Goal: Book appointment/travel/reservation

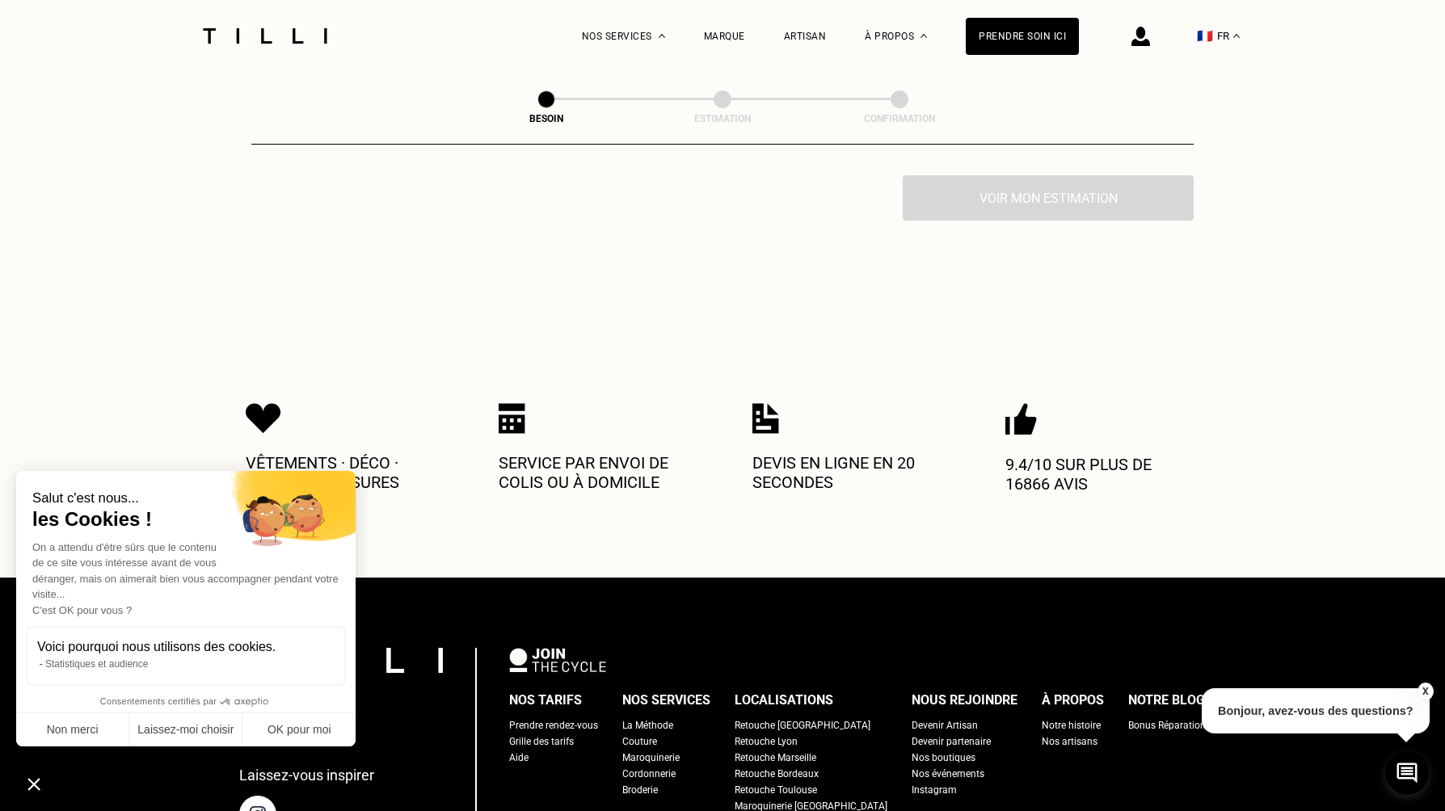
scroll to position [404, 0]
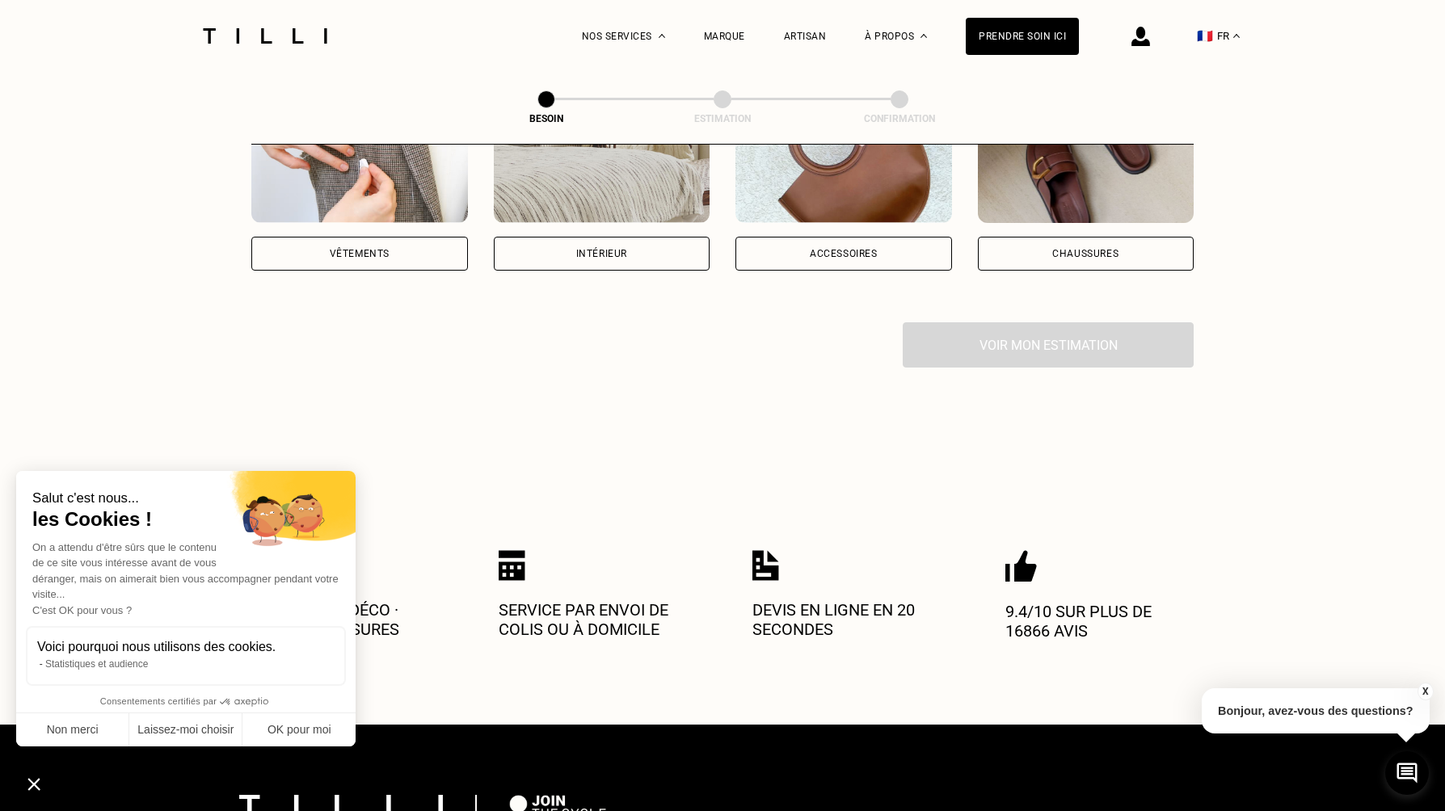
click at [857, 242] on div "Accessoires" at bounding box center [843, 254] width 217 height 34
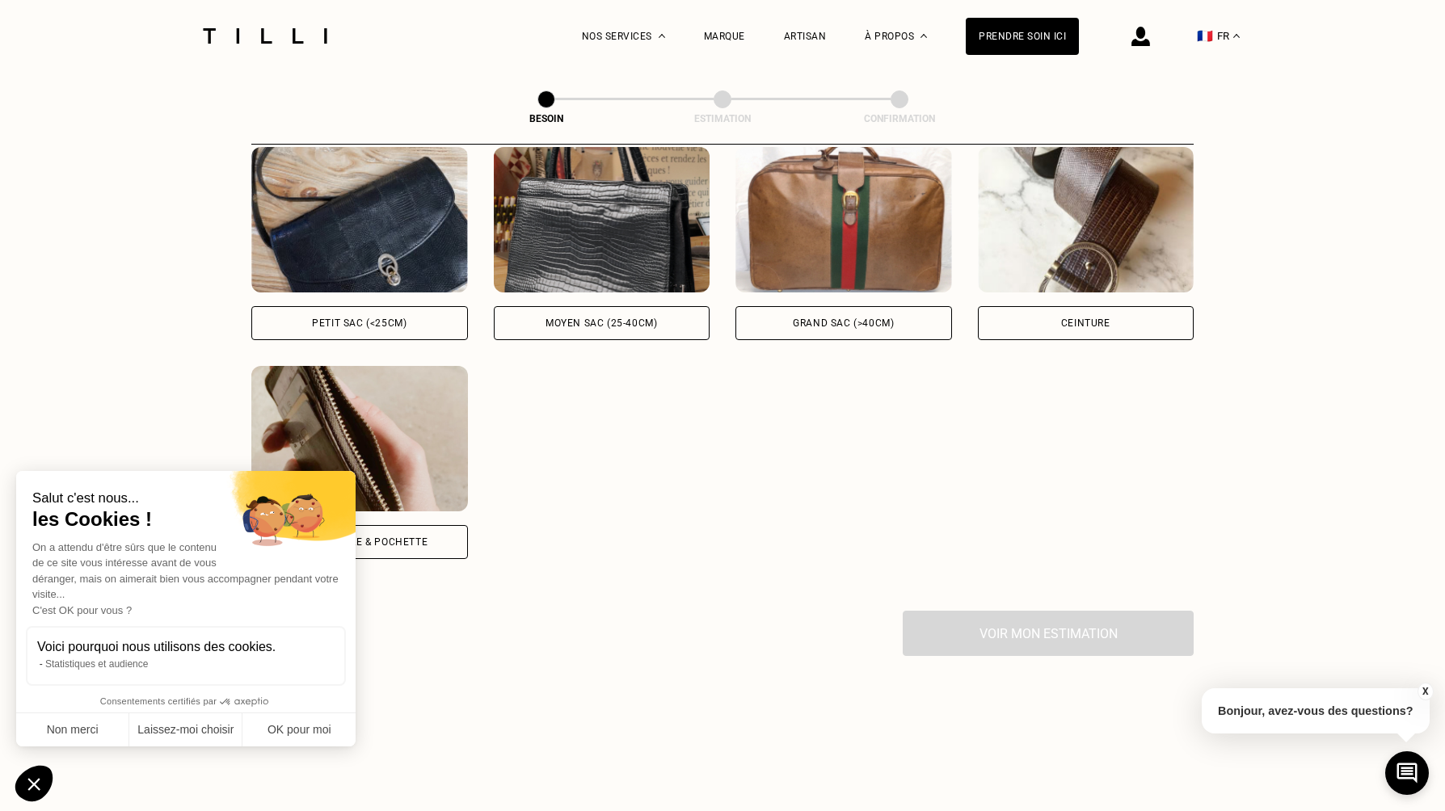
scroll to position [852, 0]
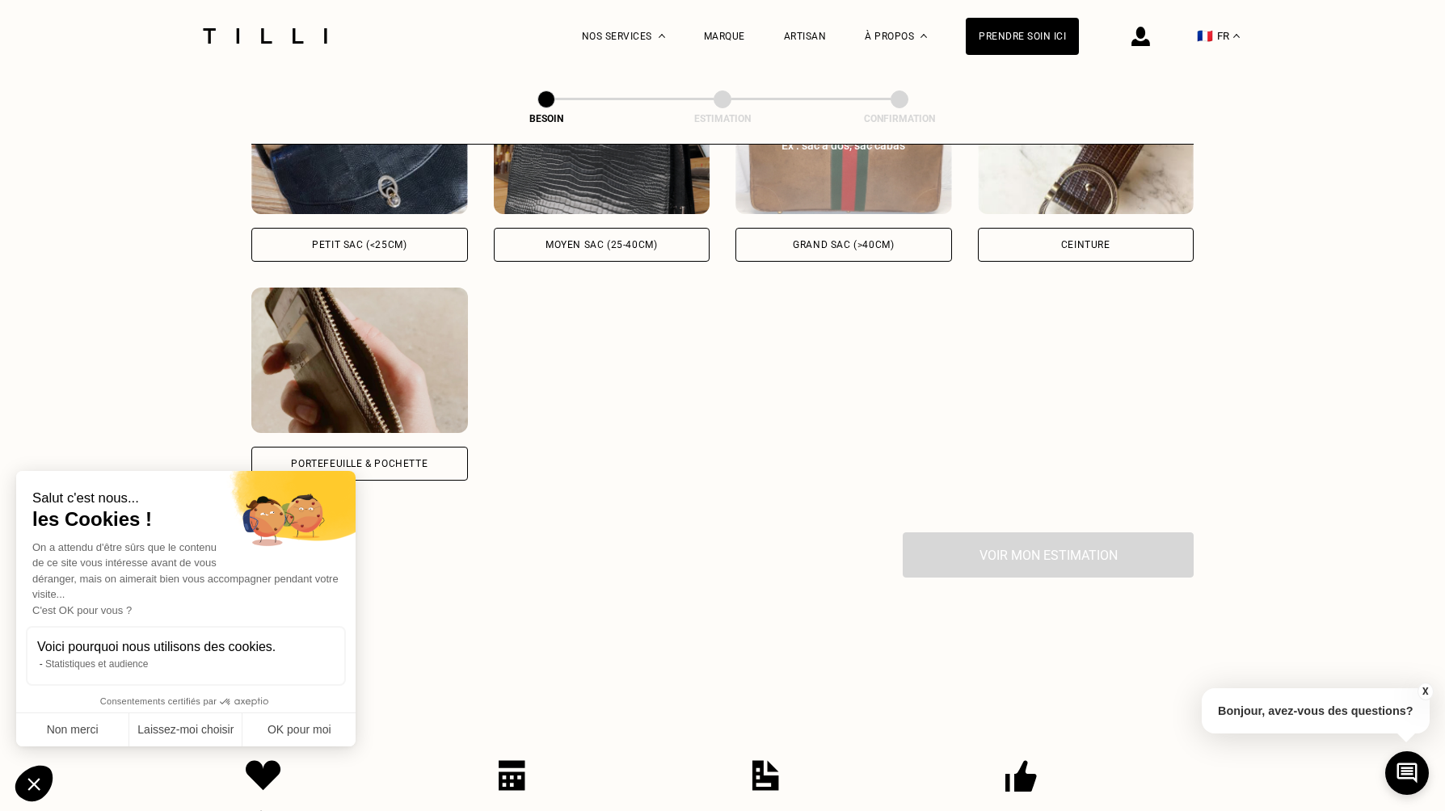
click at [889, 240] on div "Grand sac (>40cm)" at bounding box center [843, 245] width 101 height 10
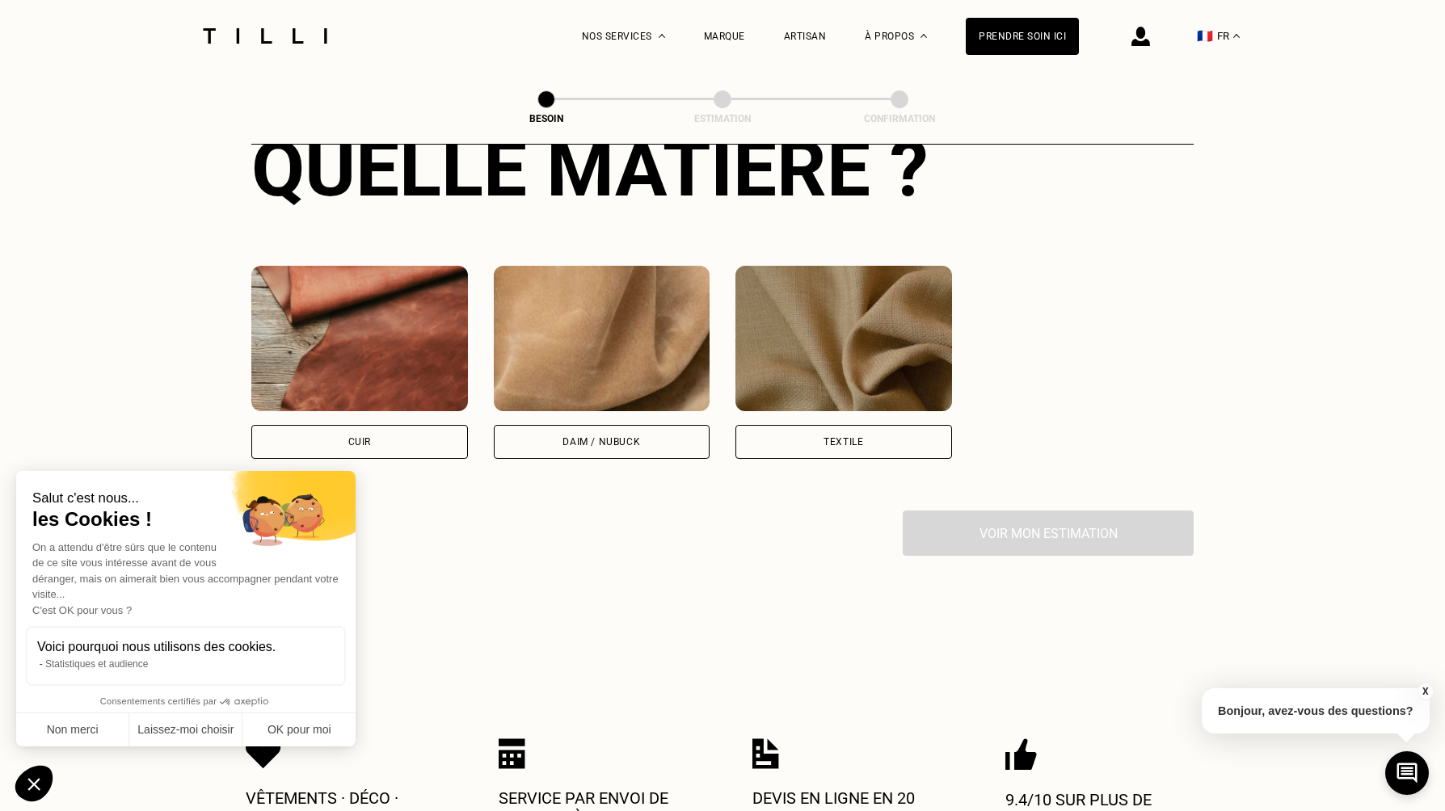
scroll to position [1341, 0]
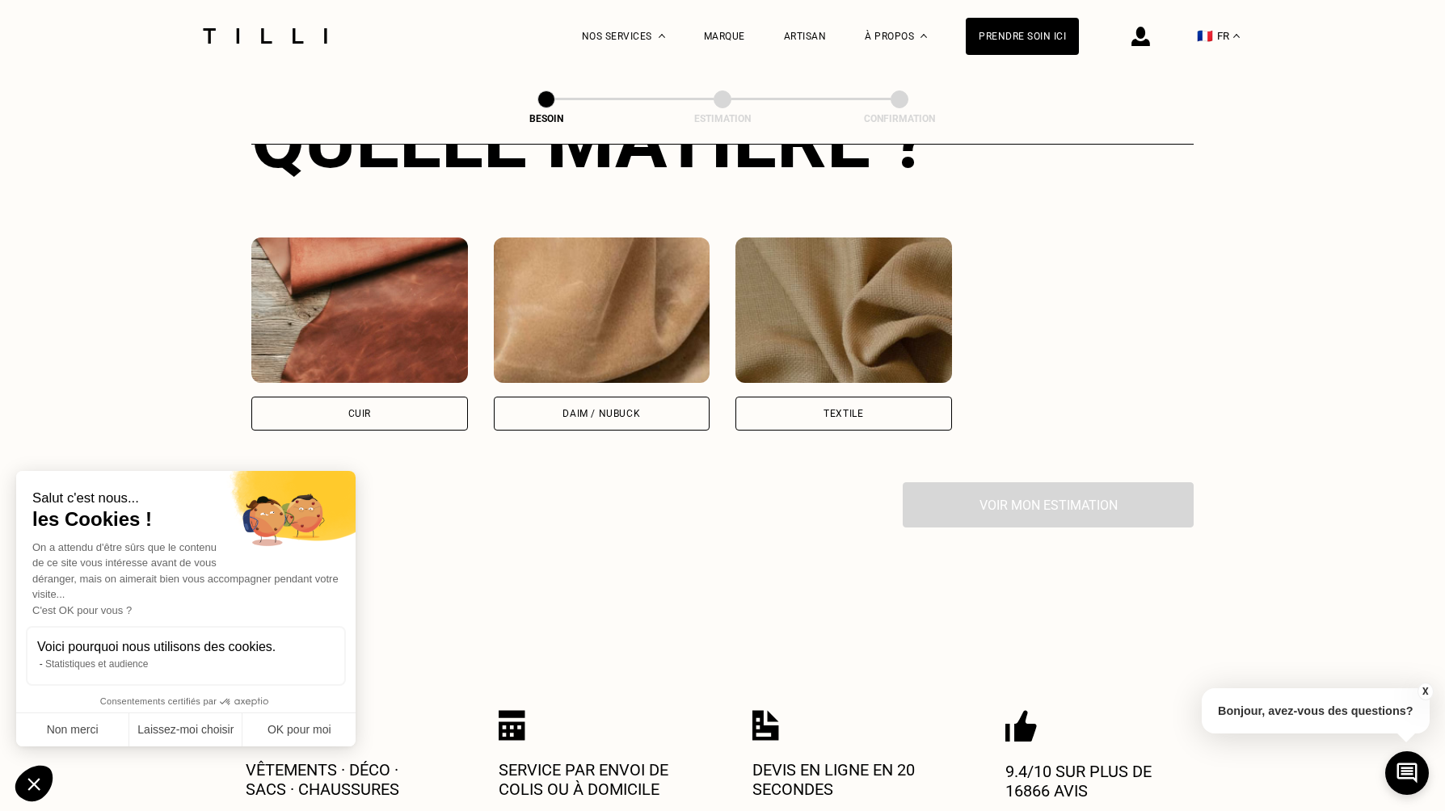
click at [868, 404] on div "Textile" at bounding box center [843, 414] width 217 height 34
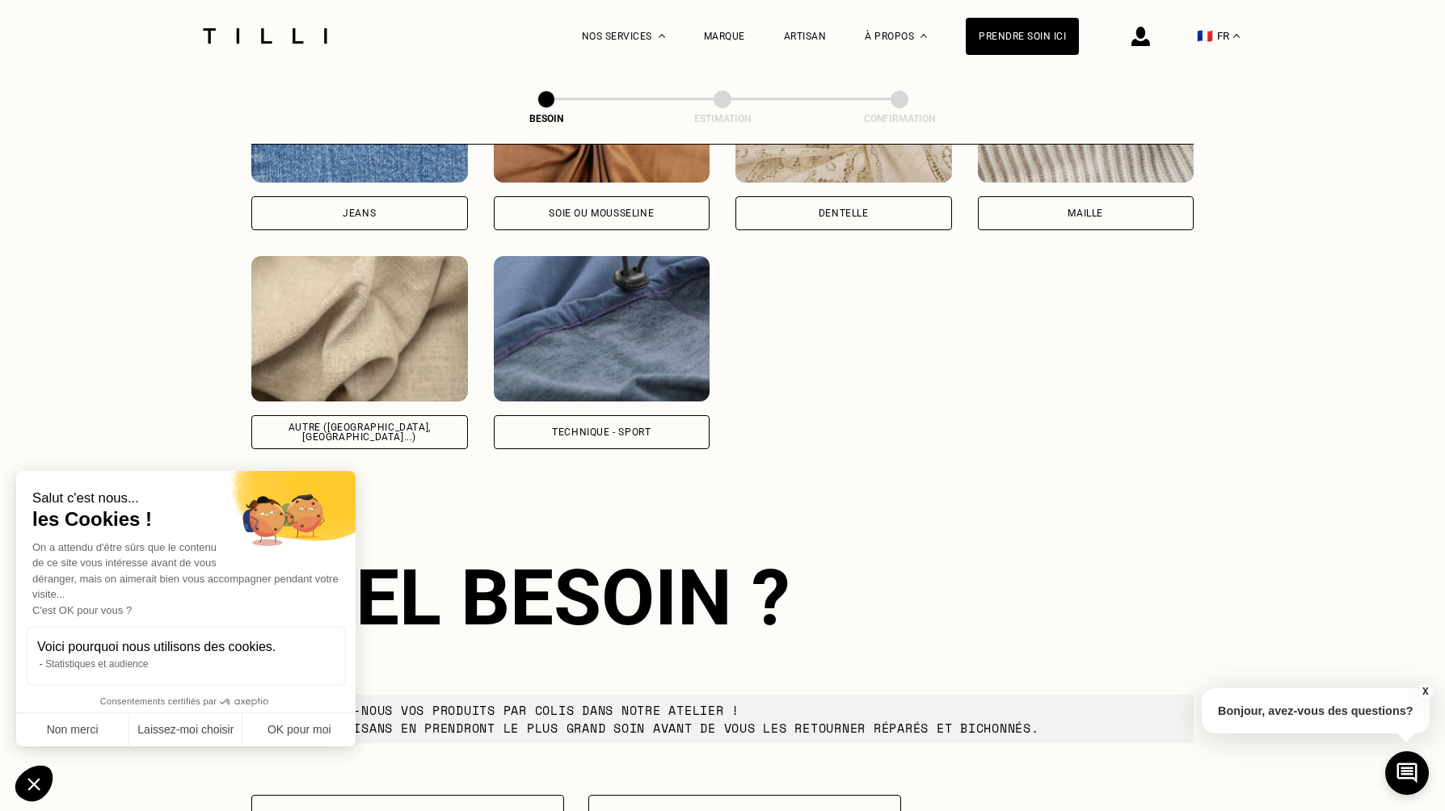
scroll to position [2115, 0]
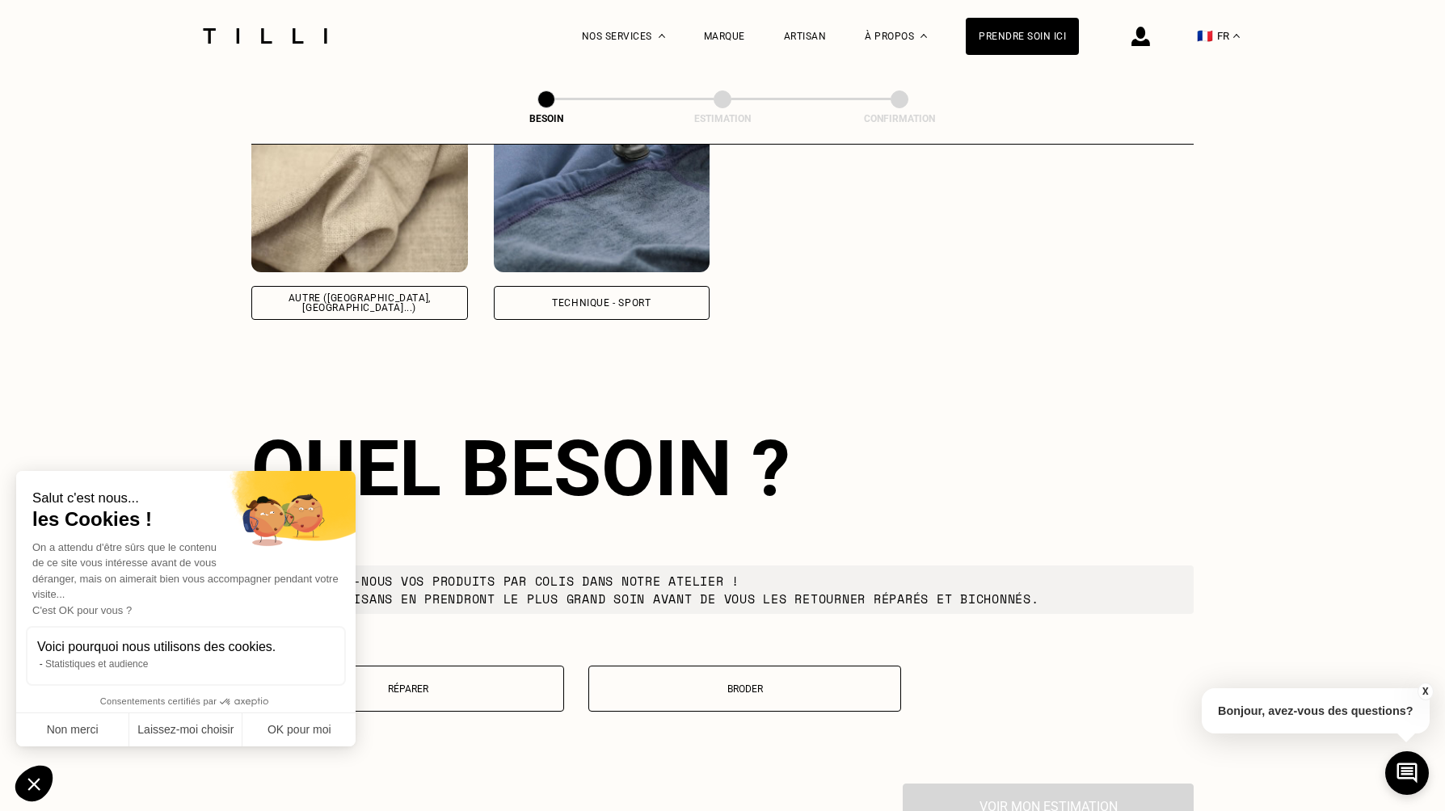
click at [386, 293] on div "Autre ([GEOGRAPHIC_DATA], [GEOGRAPHIC_DATA]...)" at bounding box center [359, 302] width 189 height 19
select select "FR"
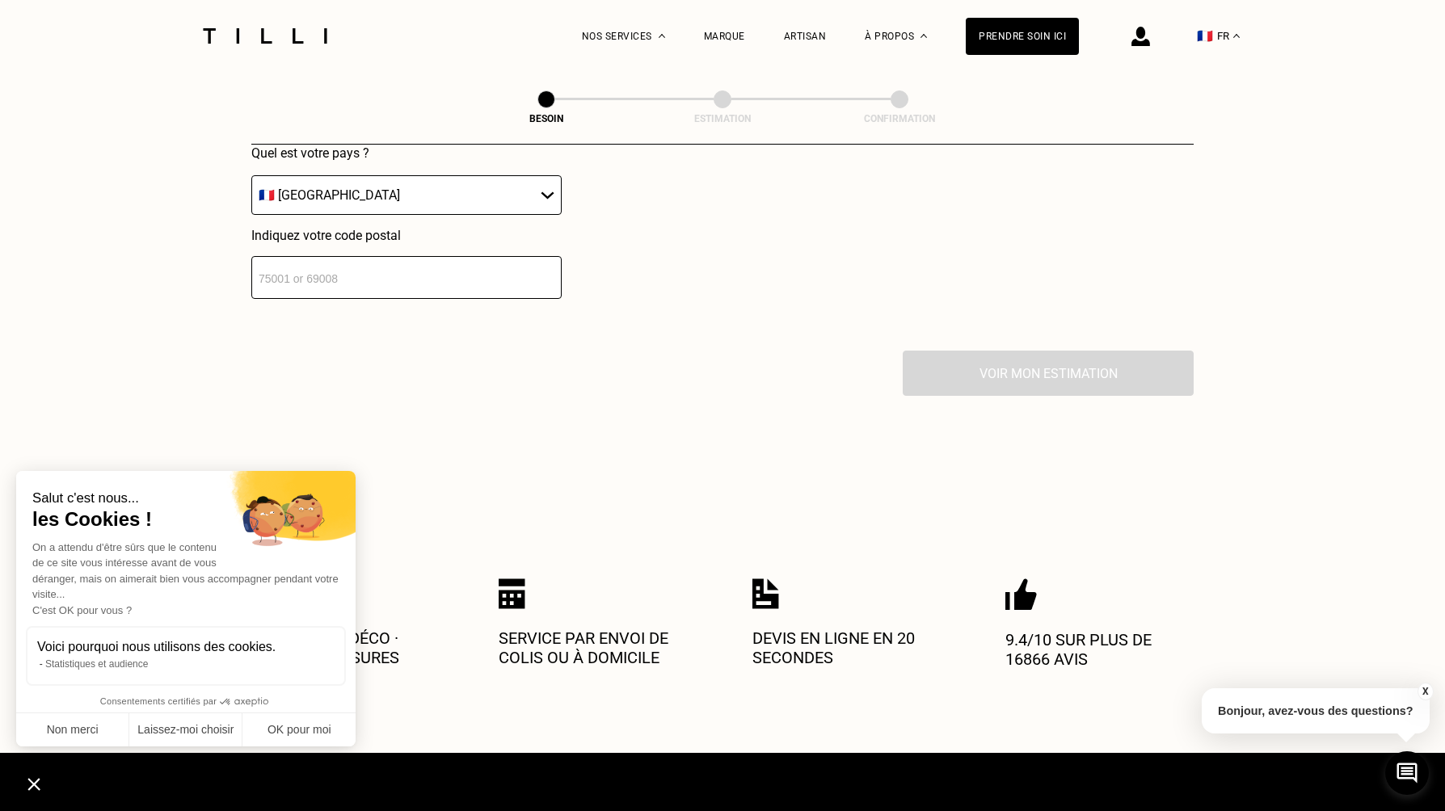
scroll to position [2456, 0]
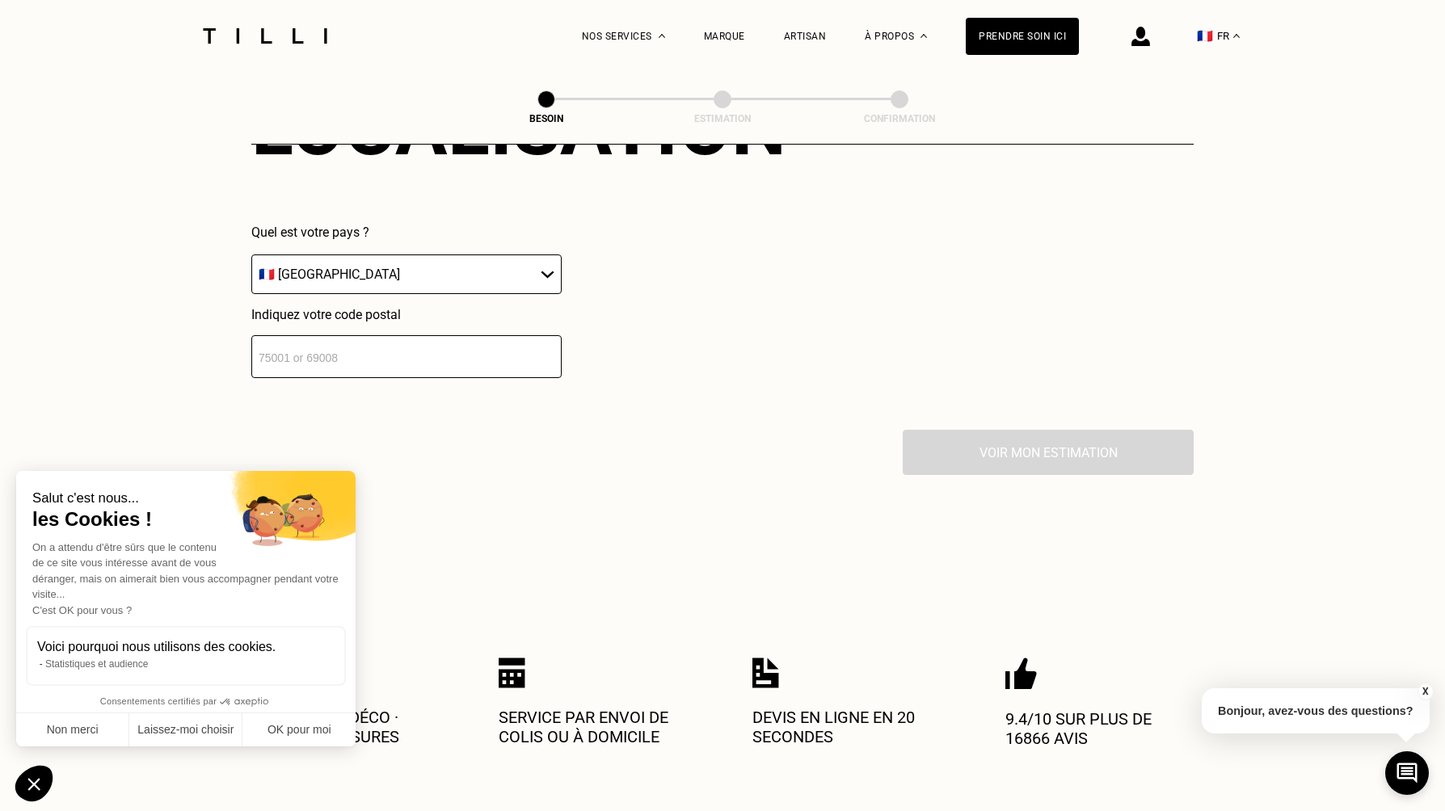
click at [406, 354] on input "number" at bounding box center [406, 356] width 310 height 43
type input "49400"
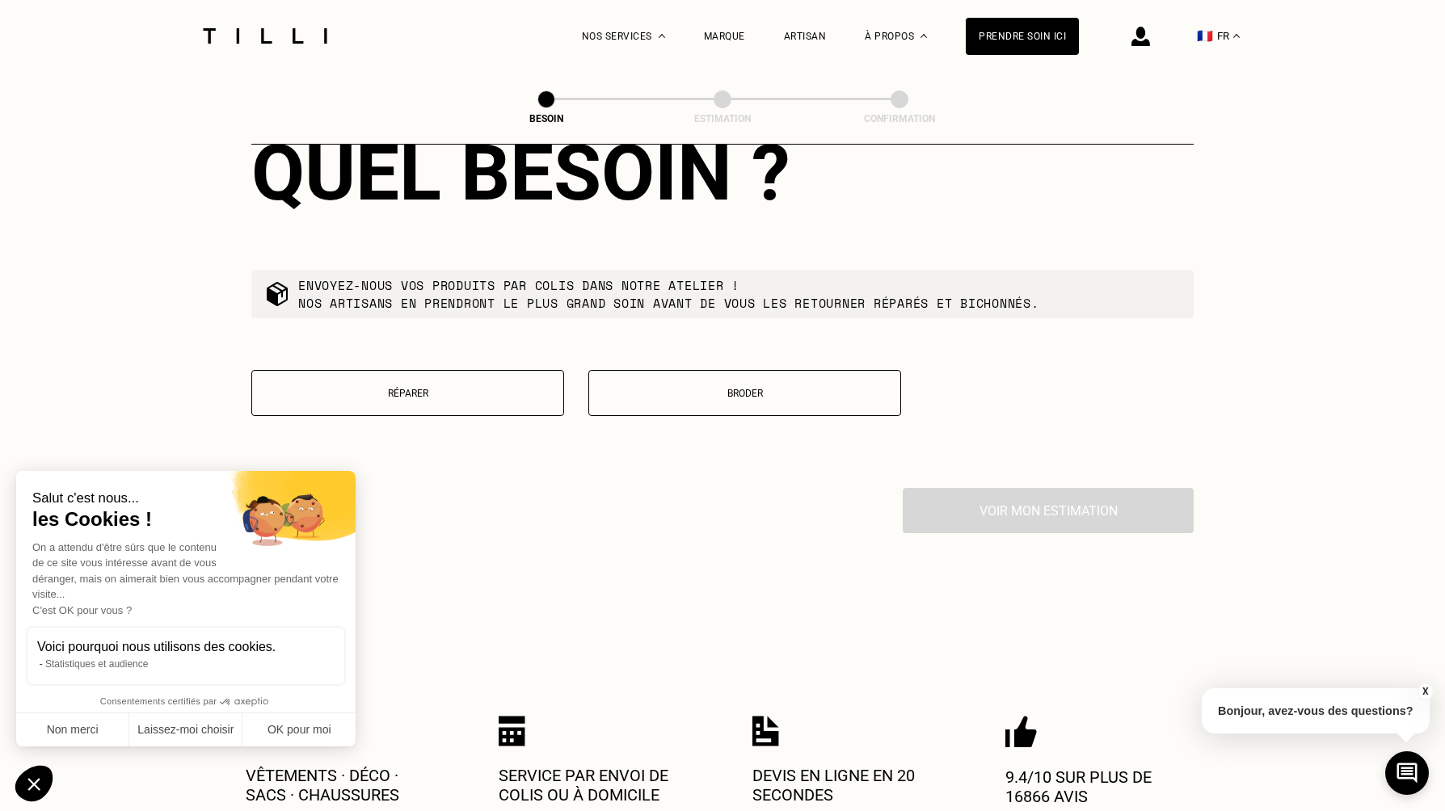
scroll to position [2939, 0]
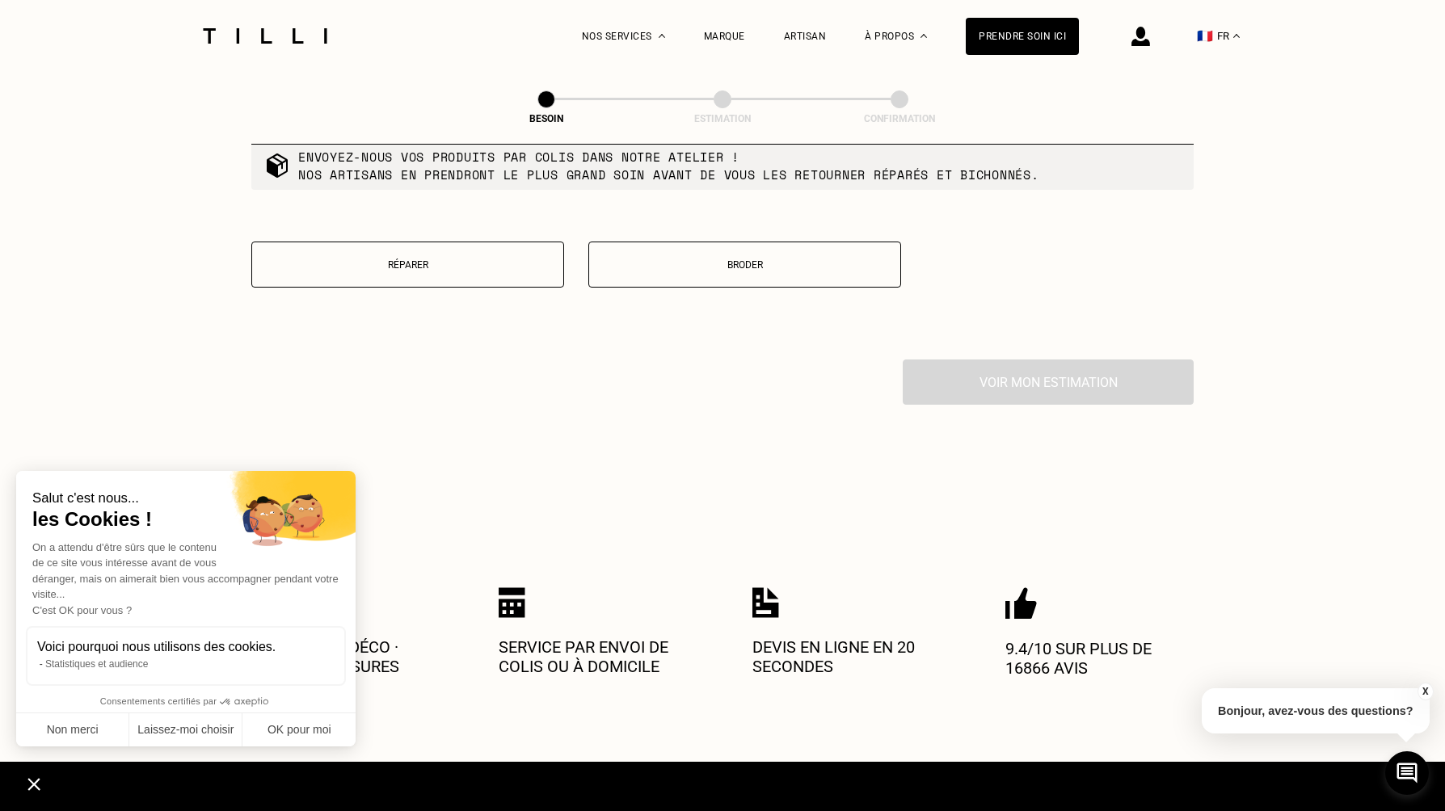
click at [498, 259] on p "Réparer" at bounding box center [407, 264] width 295 height 11
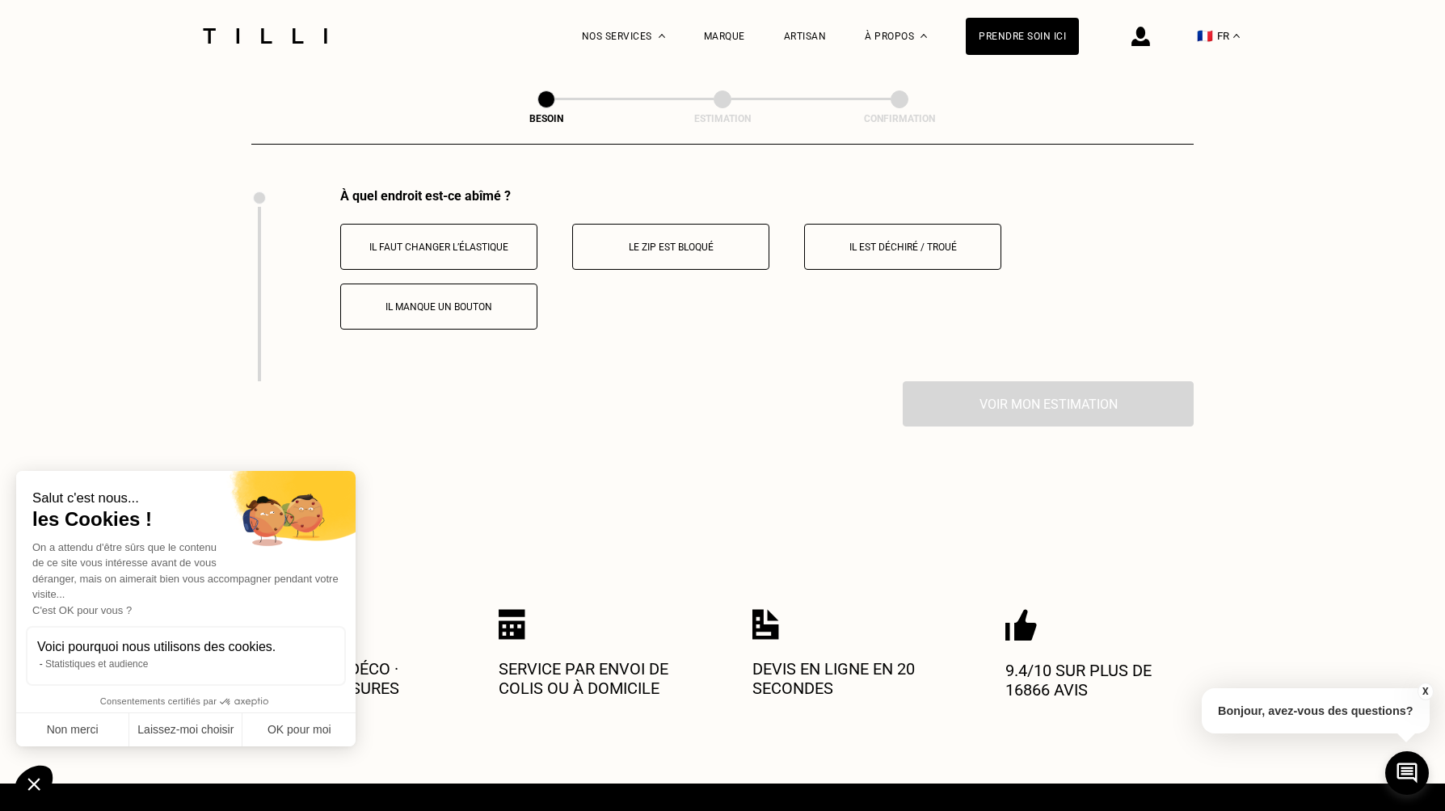
scroll to position [3111, 0]
click at [945, 241] on p "Il est déchiré / troué" at bounding box center [902, 246] width 179 height 11
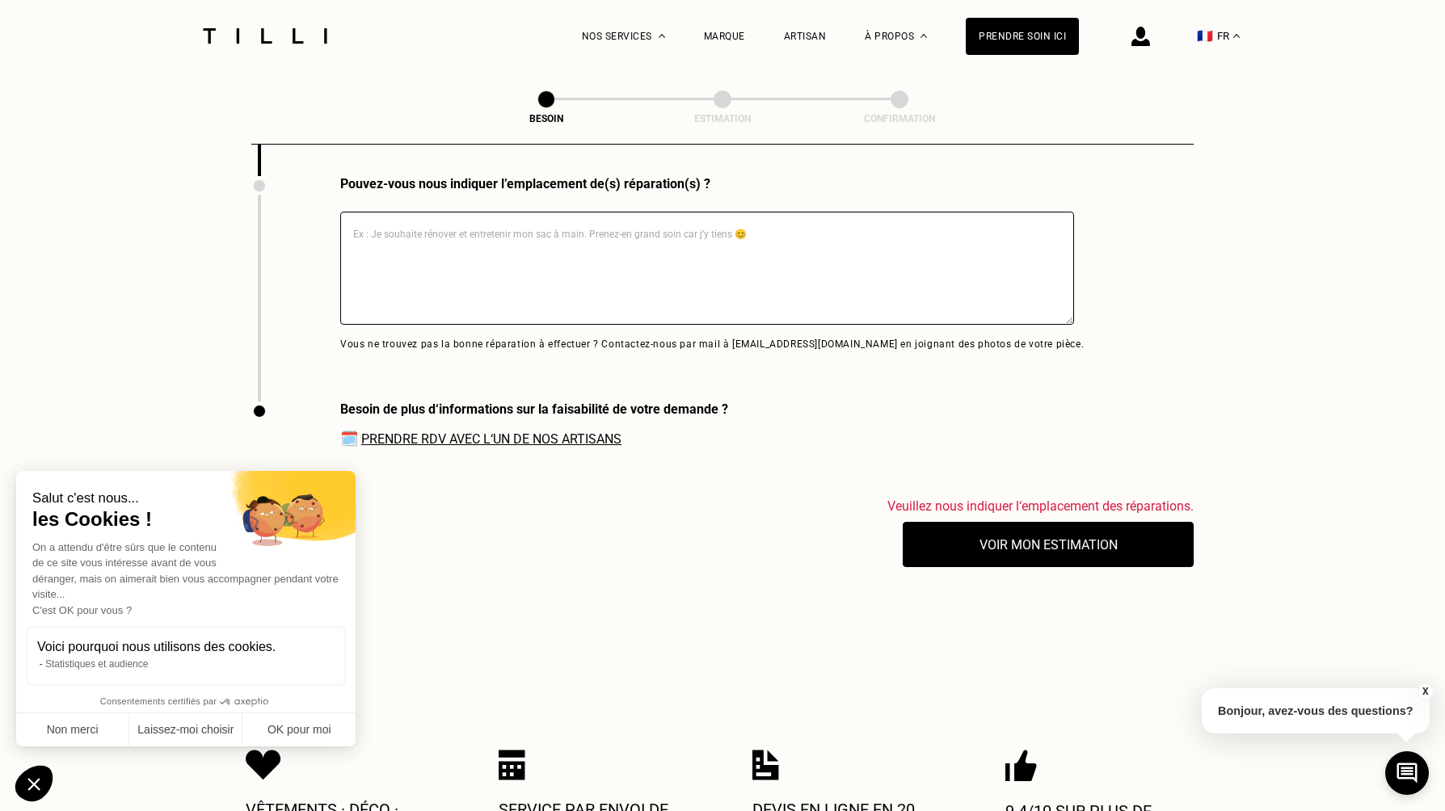
scroll to position [3546, 0]
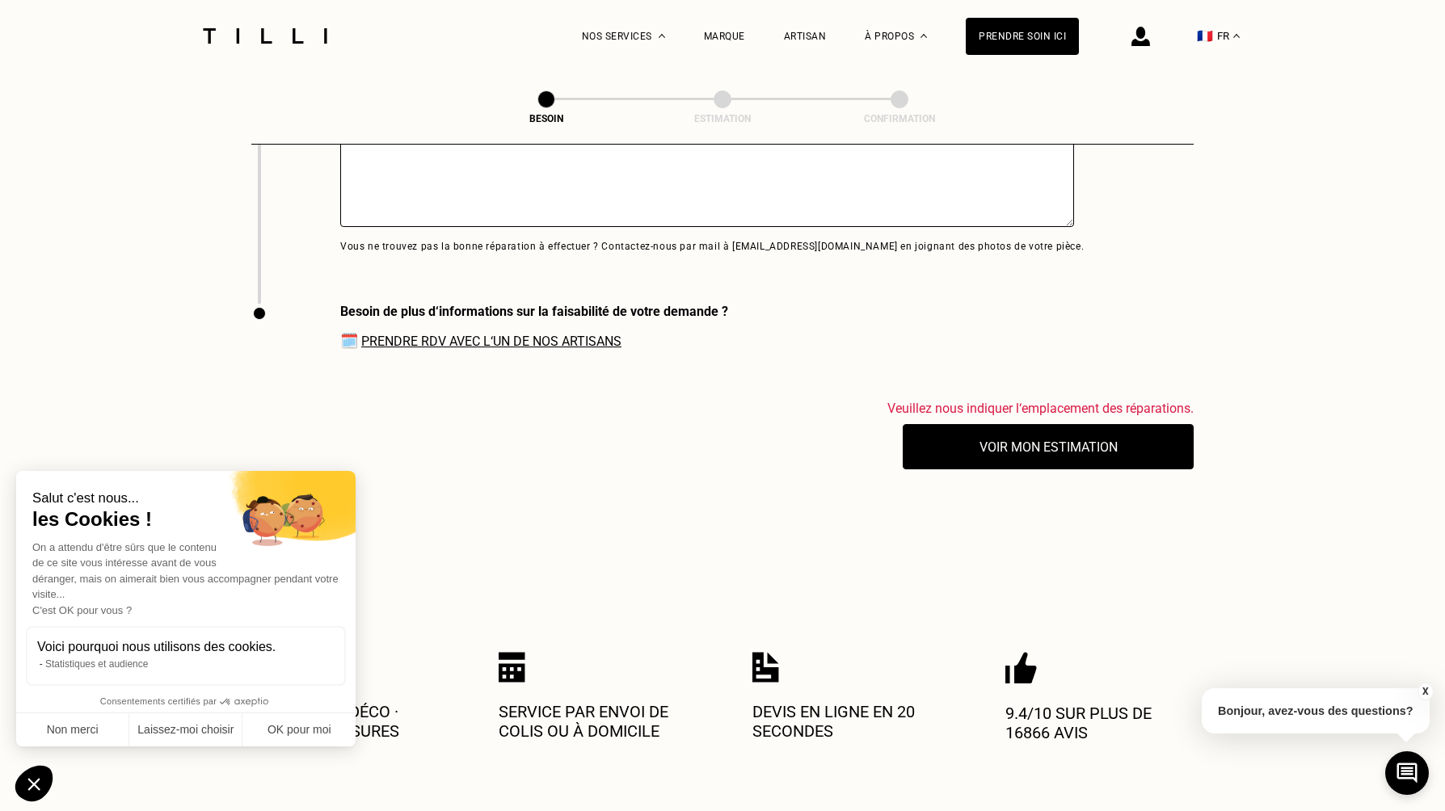
click at [558, 336] on link "Prendre RDV avec l‘un de nos artisans" at bounding box center [491, 341] width 260 height 15
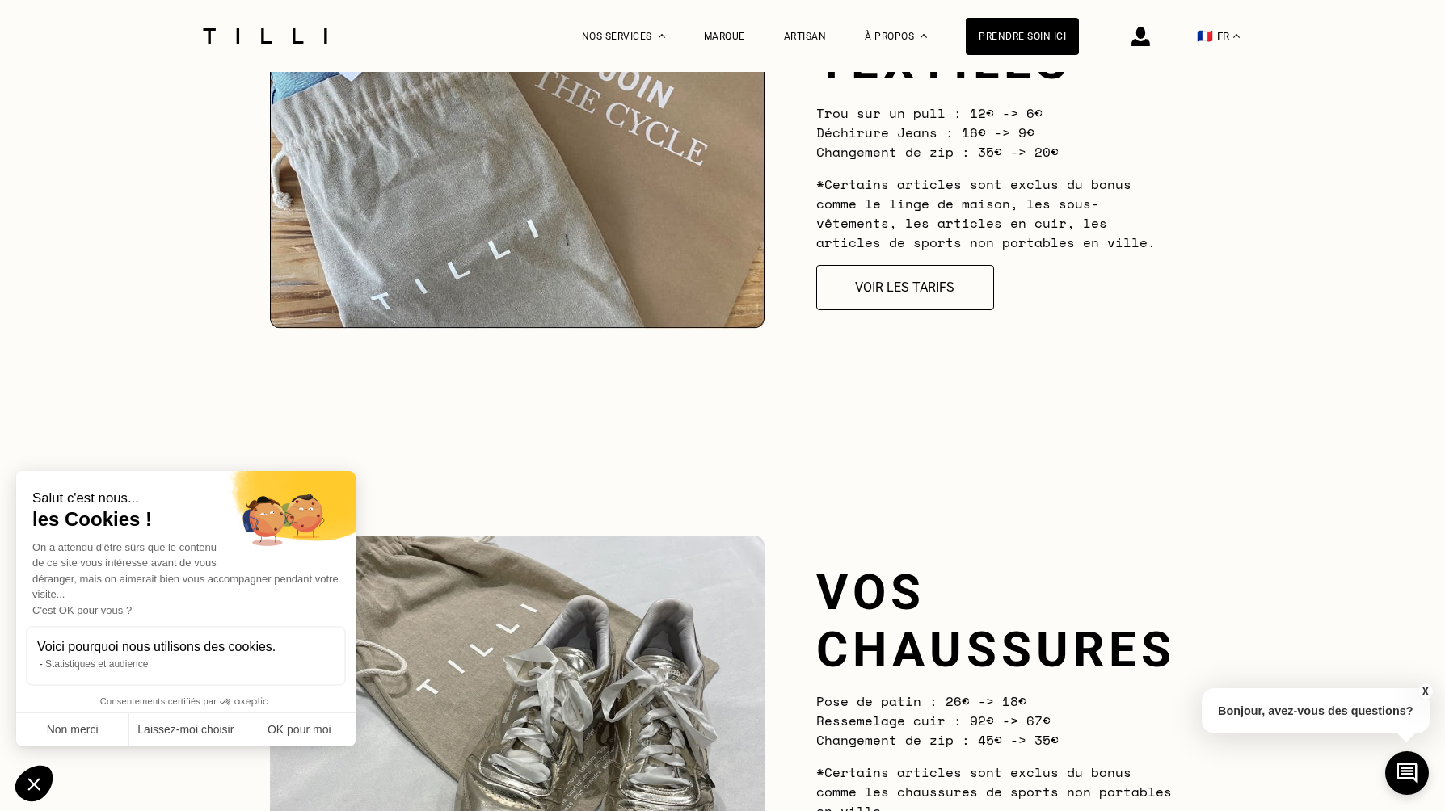
scroll to position [1738, 0]
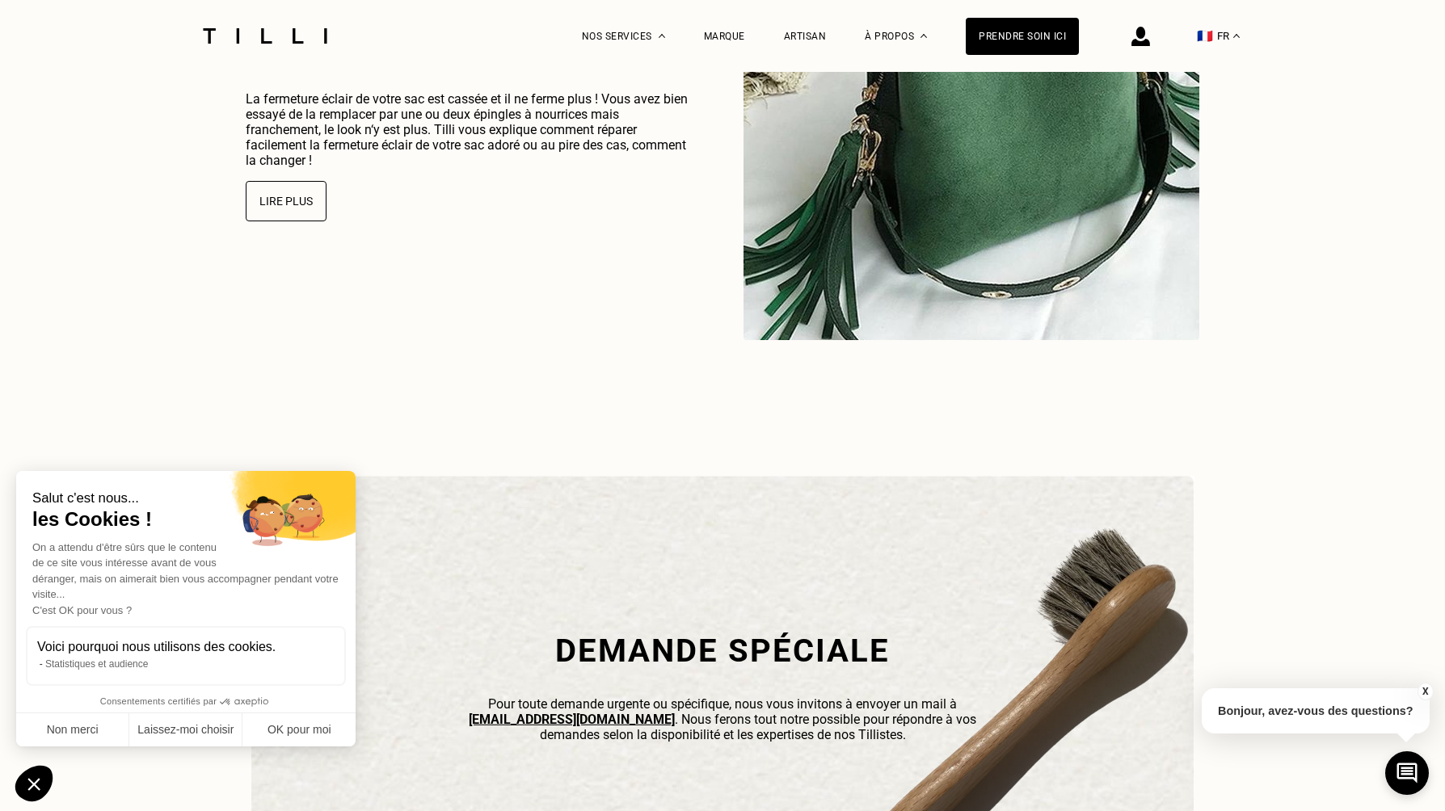
scroll to position [4162, 0]
